Goal: Information Seeking & Learning: Learn about a topic

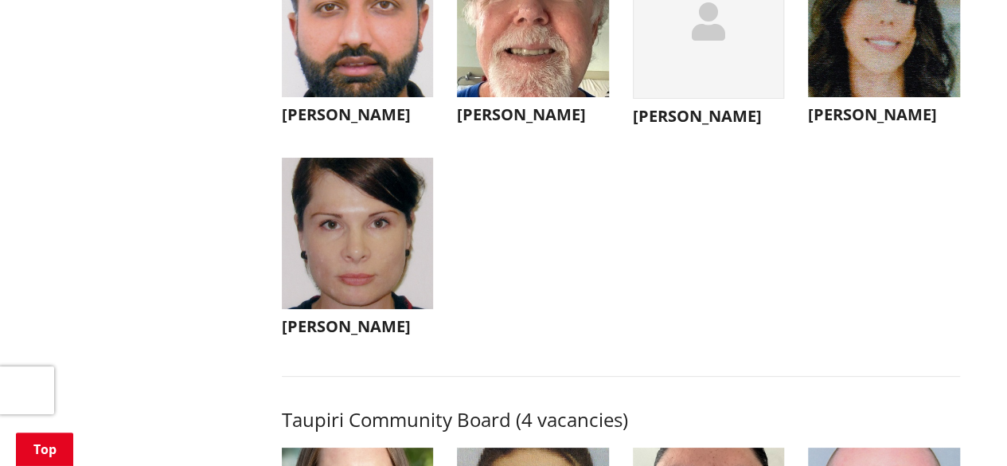
scroll to position [6000, 0]
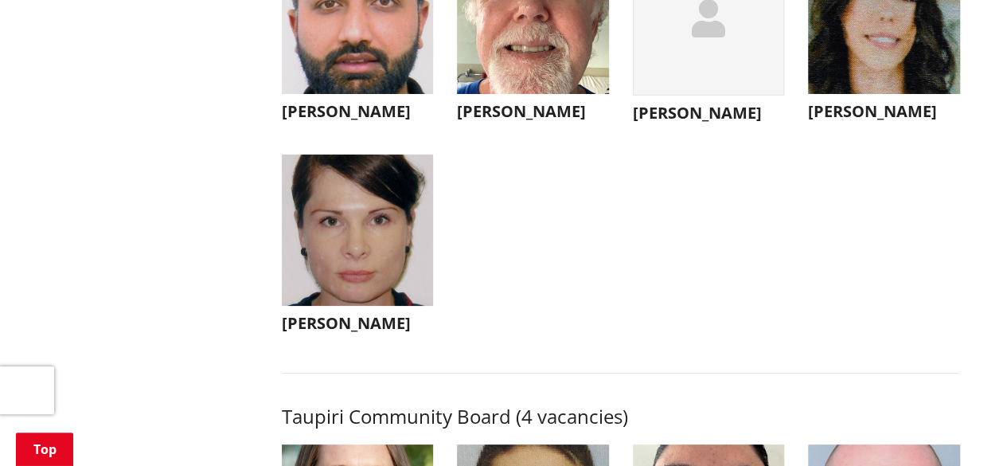
click at [330, 333] on h3 "[PERSON_NAME]" at bounding box center [358, 323] width 152 height 19
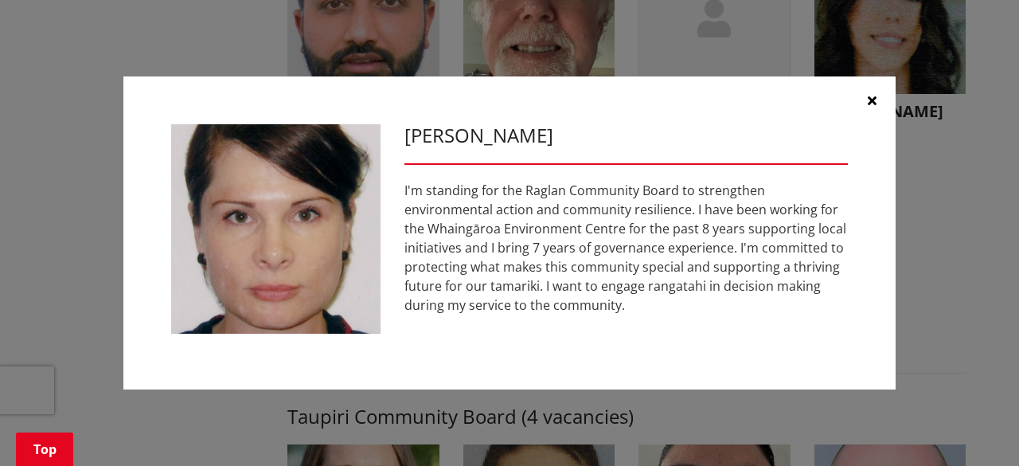
click at [876, 98] on button "button" at bounding box center [872, 100] width 48 height 48
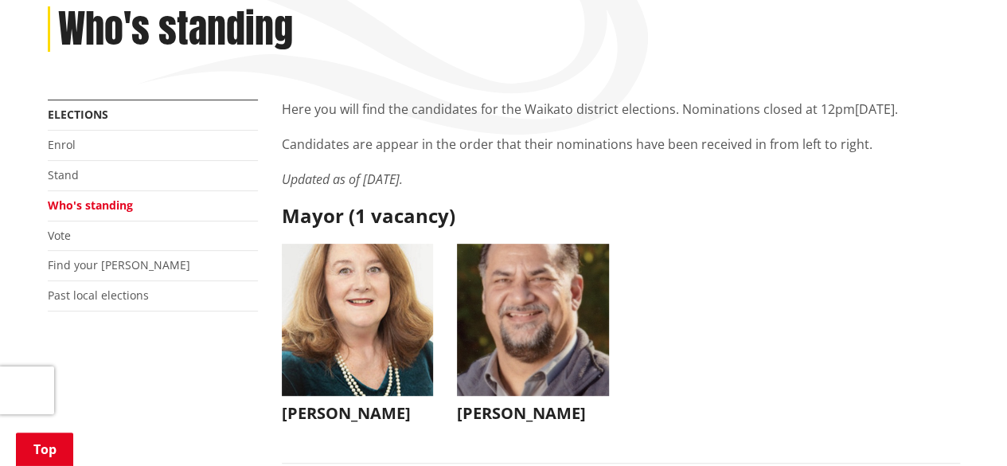
scroll to position [223, 0]
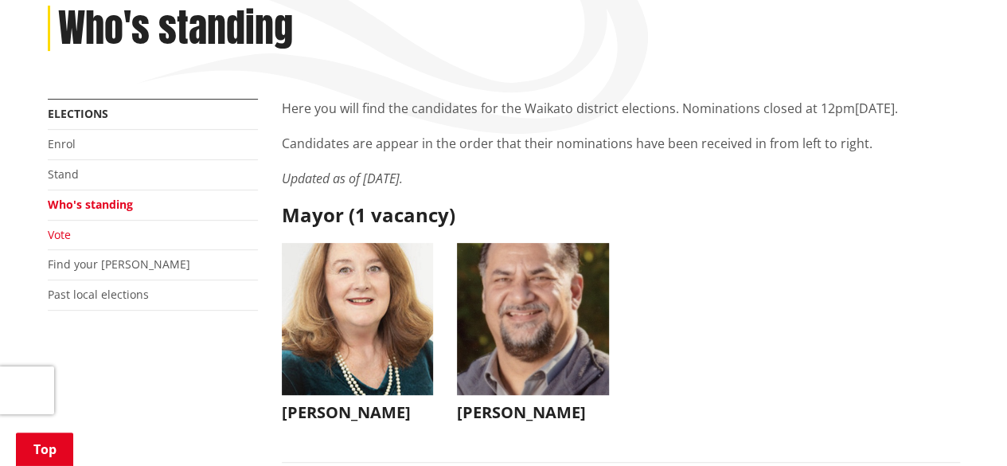
click at [60, 231] on link "Vote" at bounding box center [59, 234] width 23 height 15
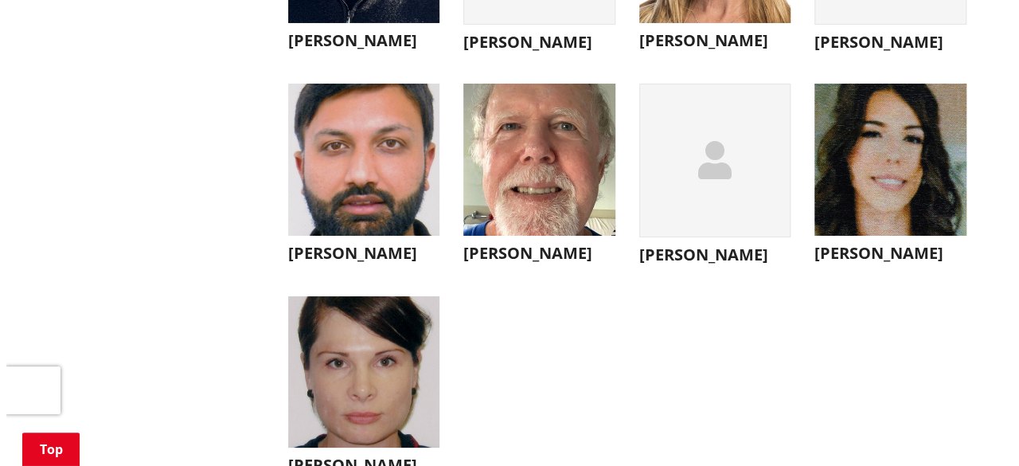
scroll to position [5840, 0]
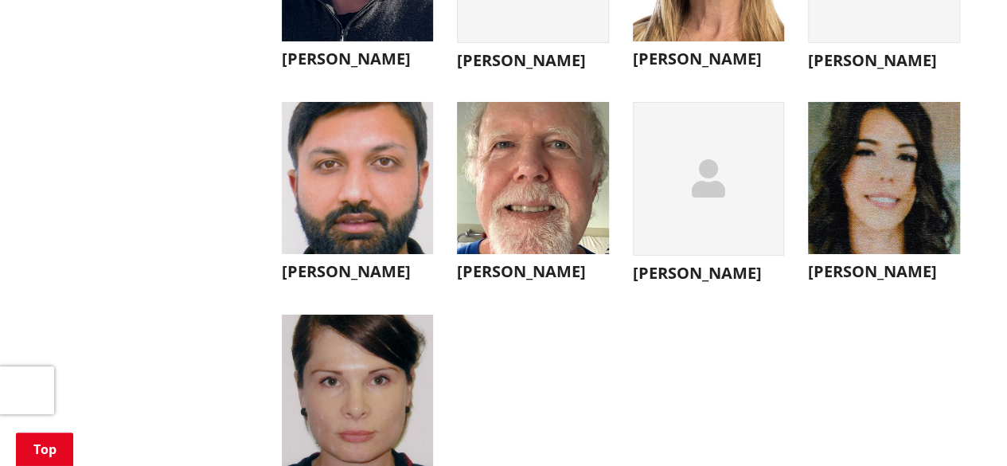
click at [697, 283] on h3 "[PERSON_NAME]" at bounding box center [709, 272] width 152 height 19
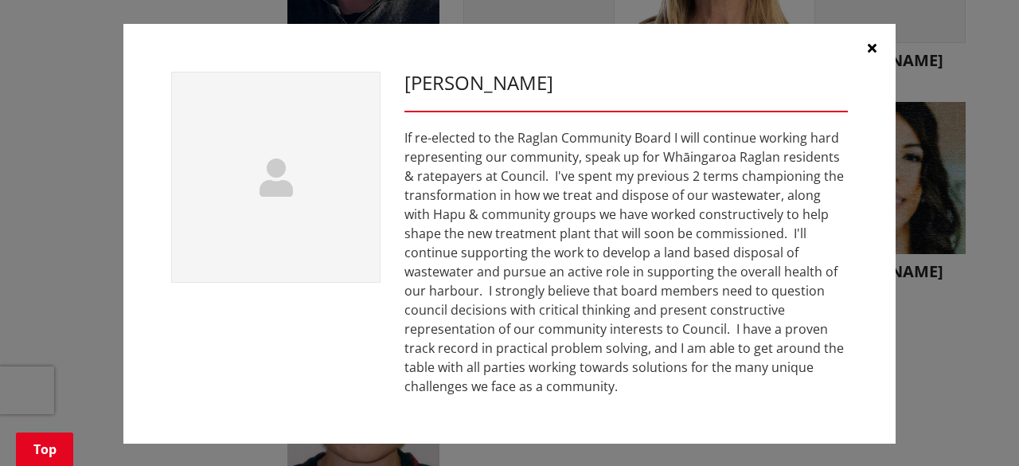
click at [869, 53] on icon "button" at bounding box center [872, 47] width 9 height 13
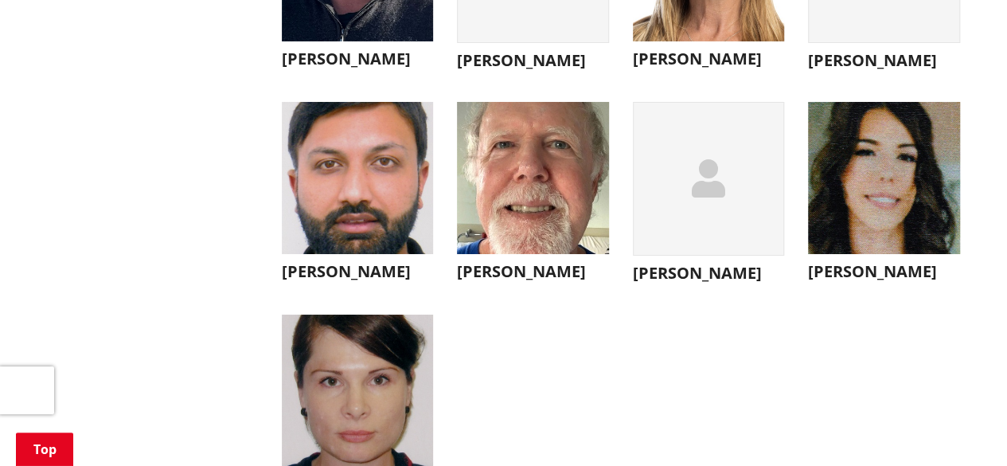
click at [345, 281] on h3 "[PERSON_NAME]" at bounding box center [358, 271] width 152 height 19
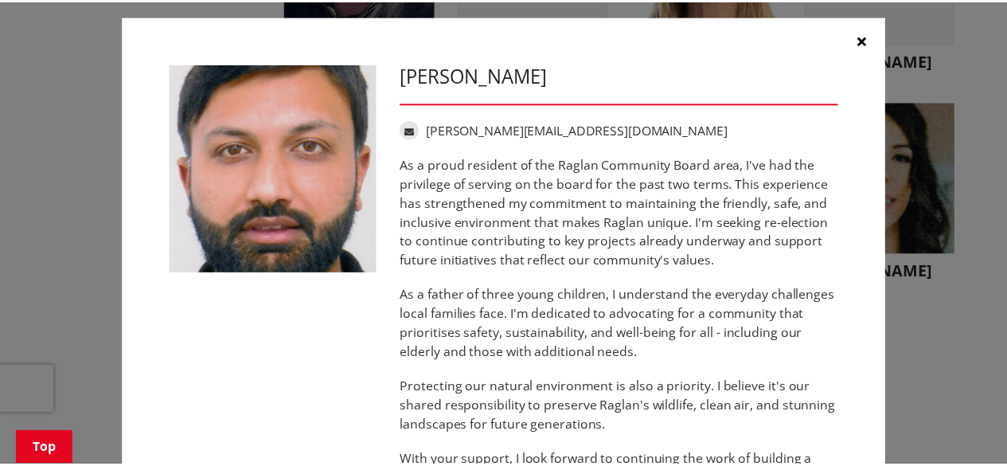
scroll to position [0, 0]
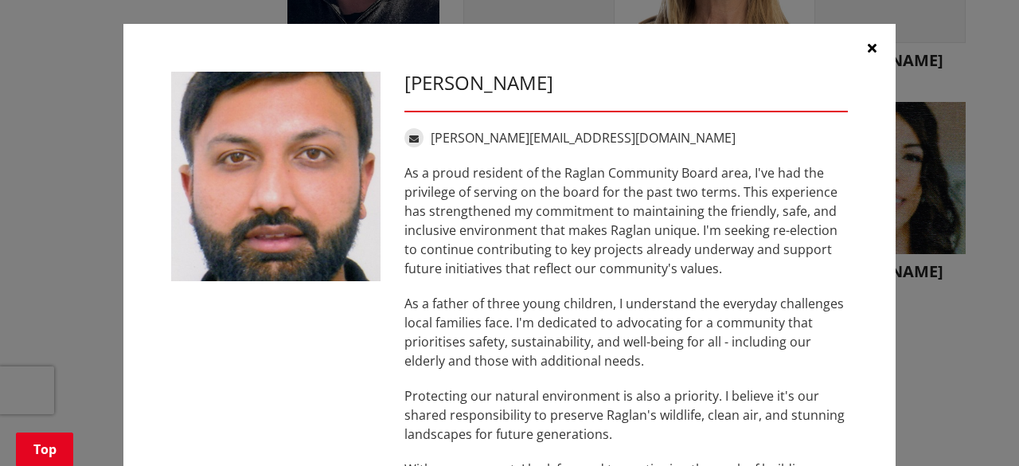
click at [863, 41] on button "button" at bounding box center [872, 48] width 48 height 48
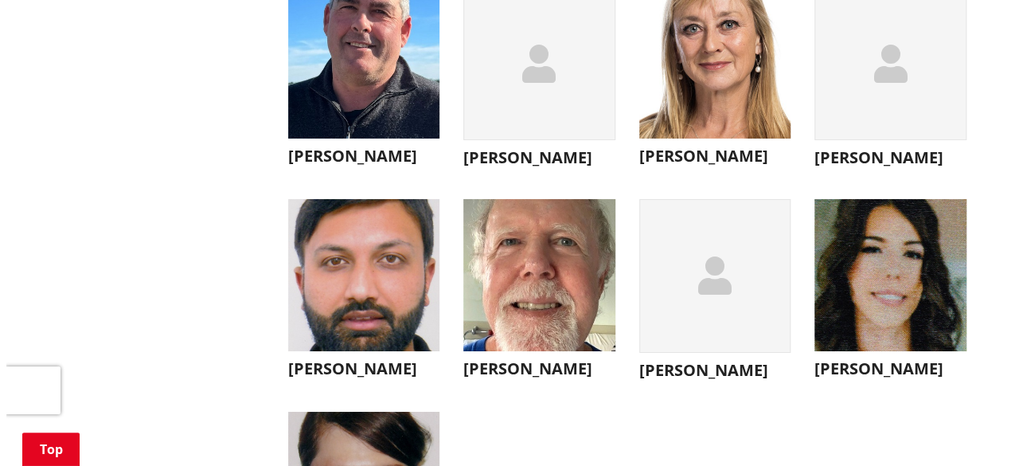
scroll to position [5742, 0]
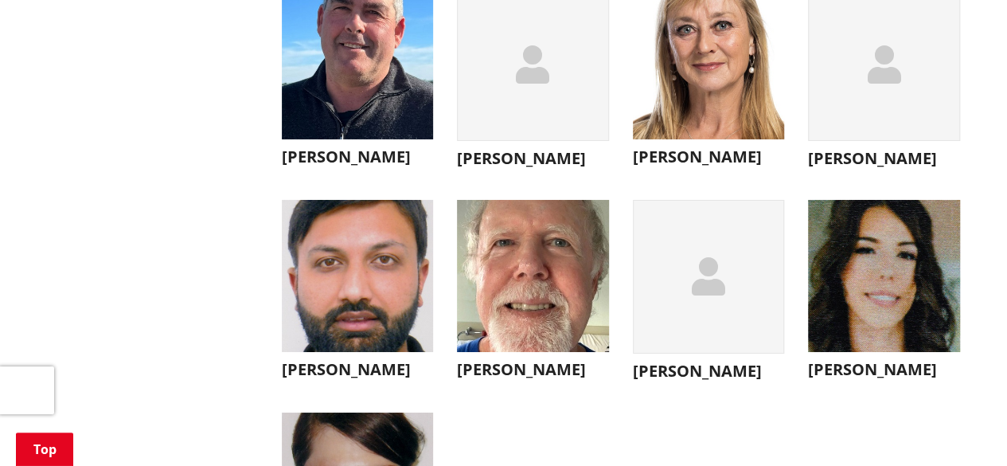
click at [693, 166] on h3 "[PERSON_NAME]" at bounding box center [709, 156] width 152 height 19
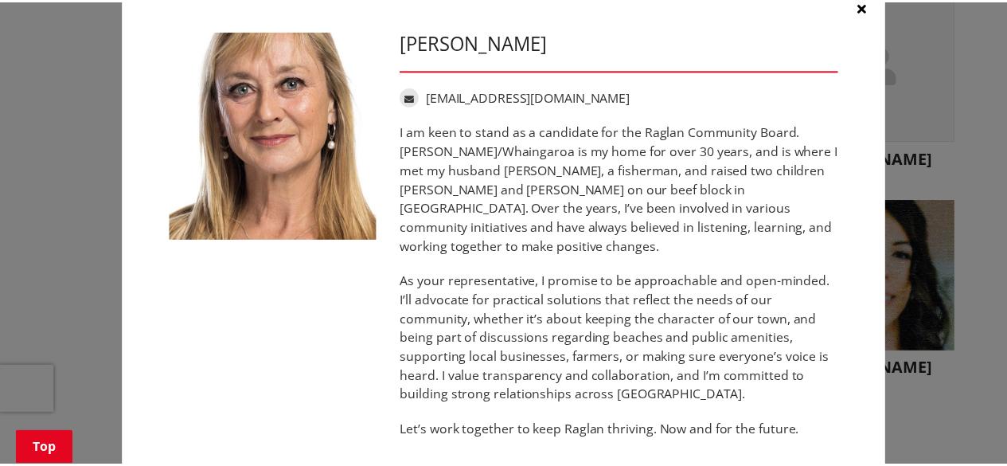
scroll to position [43, 0]
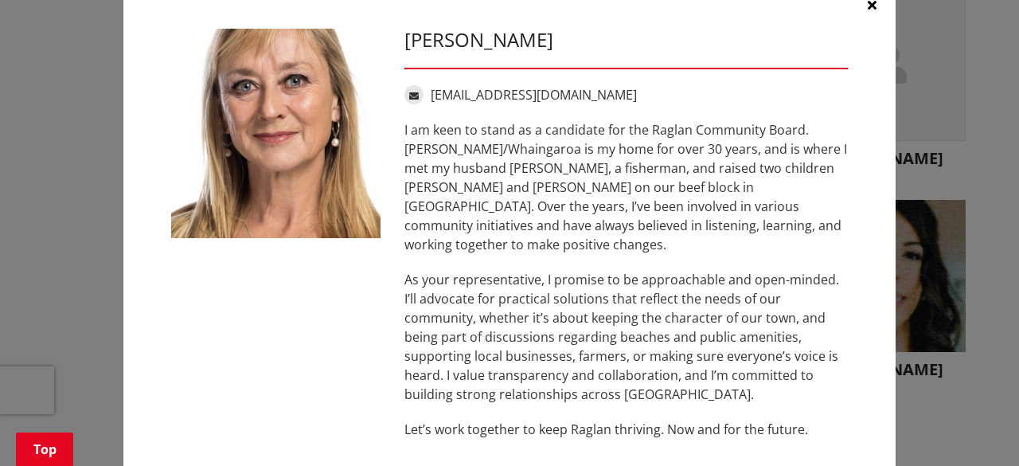
click at [860, 10] on button "button" at bounding box center [872, 5] width 48 height 48
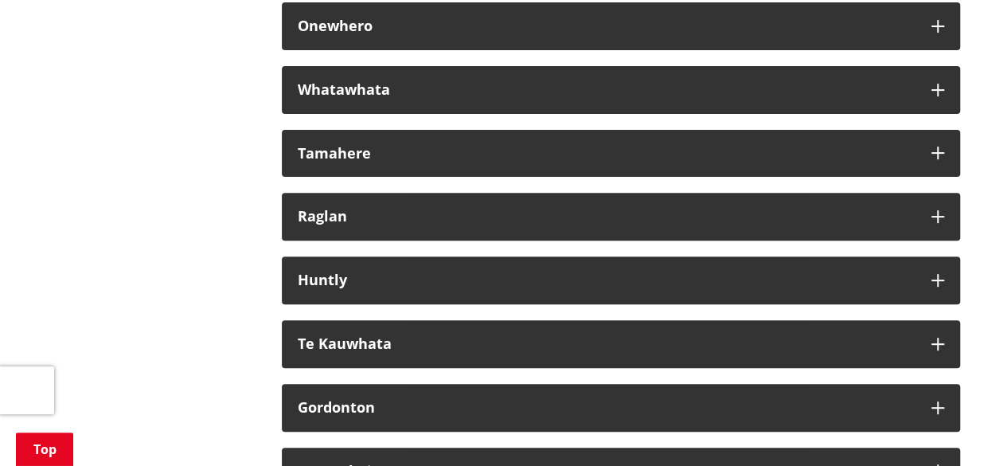
scroll to position [9249, 0]
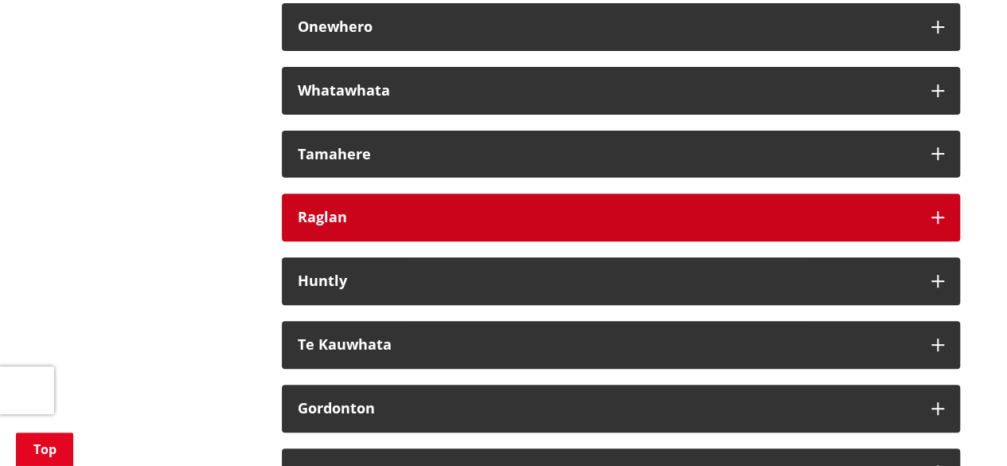
click at [519, 225] on div "Raglan" at bounding box center [607, 217] width 618 height 16
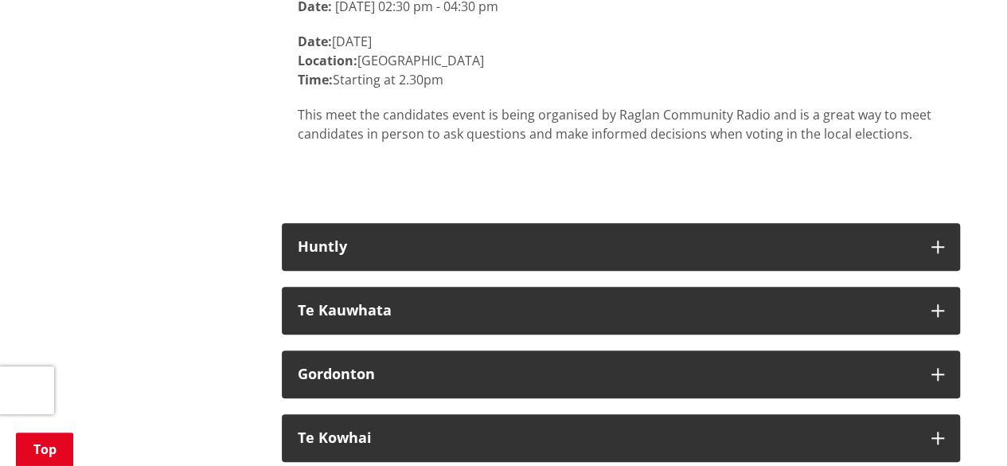
scroll to position [9589, 0]
